Goal: Navigation & Orientation: Find specific page/section

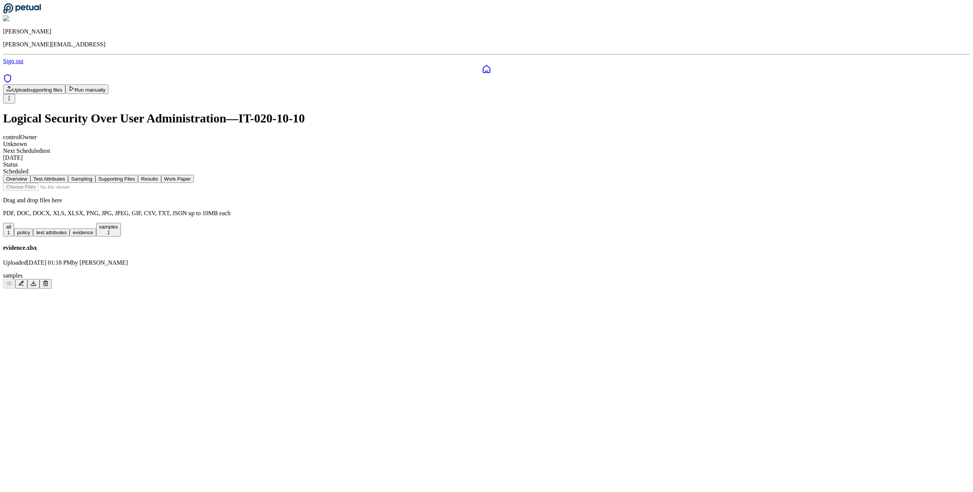
click at [417, 134] on div "control Owner Unknown Next Scheduled test [DATE] Status Scheduled" at bounding box center [486, 154] width 967 height 41
click at [36, 13] on icon at bounding box center [22, 8] width 38 height 11
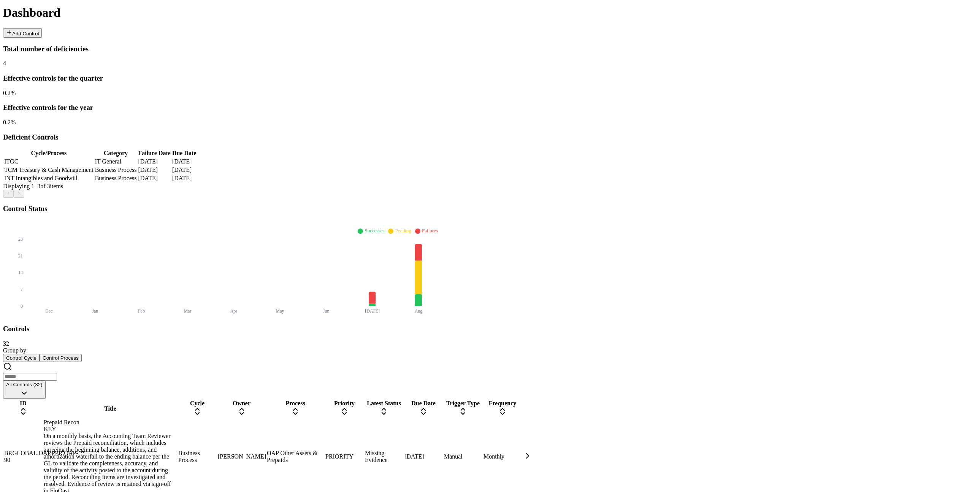
scroll to position [89, 0]
